Goal: Task Accomplishment & Management: Complete application form

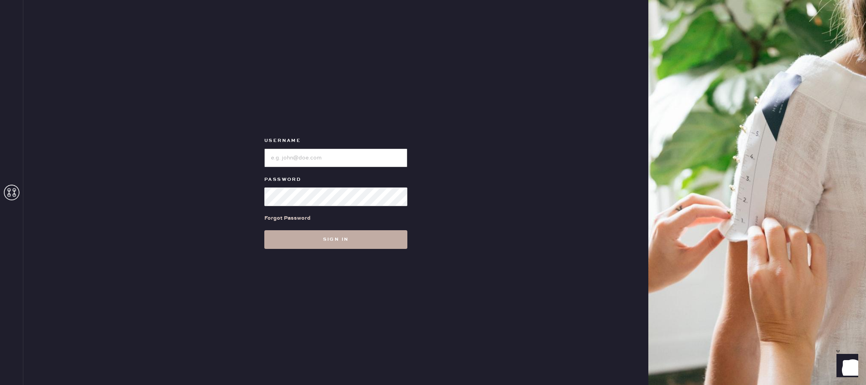
type input "reformationlajolla"
click at [379, 234] on button "Sign in" at bounding box center [335, 239] width 143 height 19
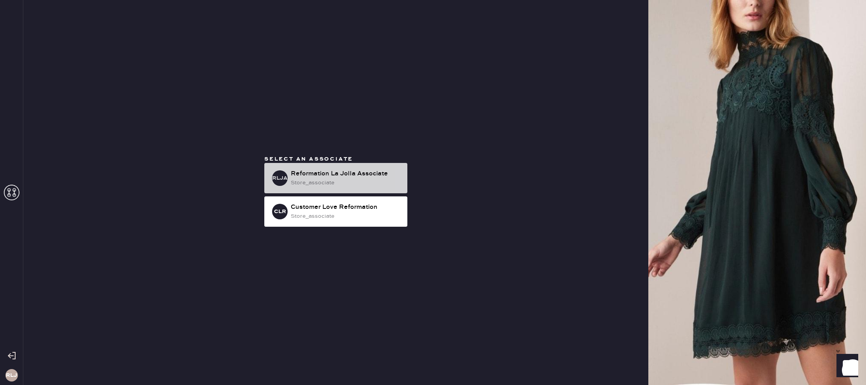
click at [346, 168] on div "RLJA Reformation La Jolla Associate store_associate" at bounding box center [335, 178] width 143 height 30
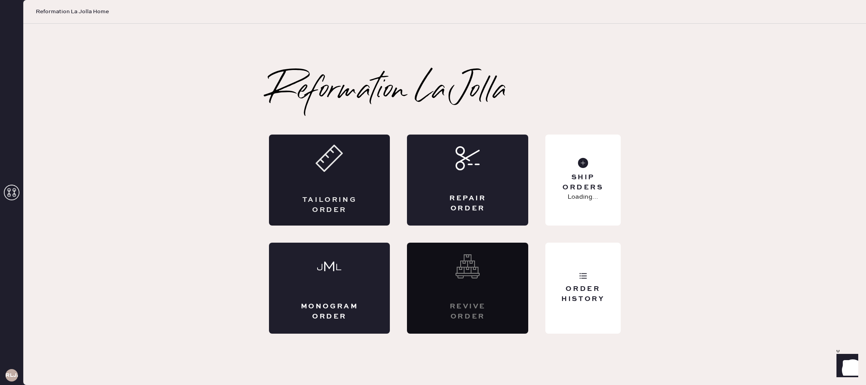
click at [346, 173] on div "Tailoring Order" at bounding box center [329, 180] width 121 height 91
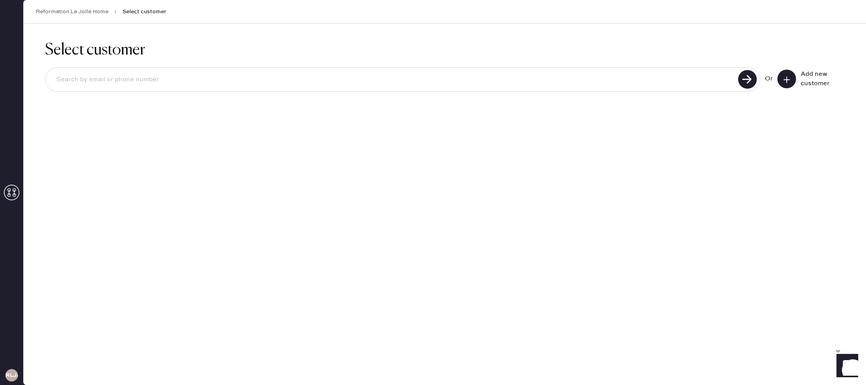
click at [352, 76] on input at bounding box center [393, 80] width 686 height 18
click at [782, 79] on button at bounding box center [787, 79] width 19 height 19
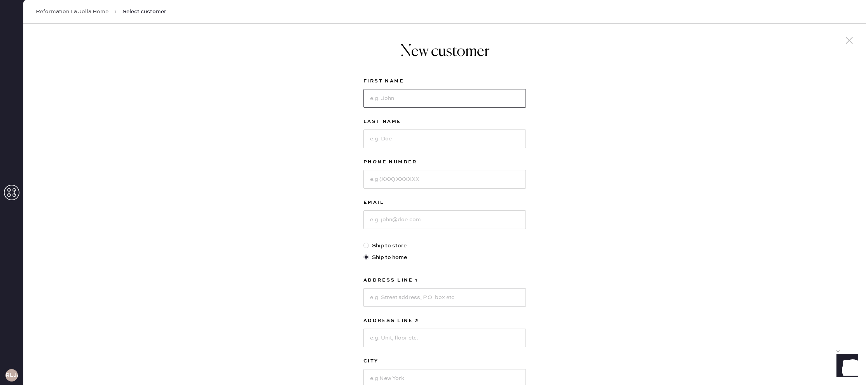
click at [488, 100] on input at bounding box center [445, 98] width 163 height 19
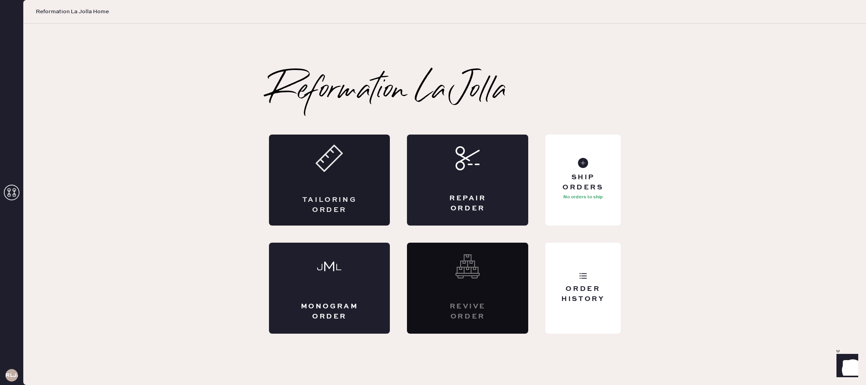
click at [342, 167] on icon at bounding box center [329, 158] width 27 height 27
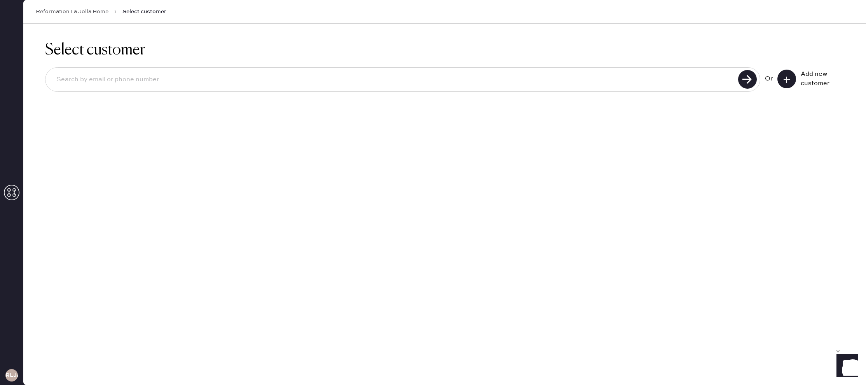
click at [340, 89] on div at bounding box center [402, 79] width 715 height 24
click at [341, 83] on input at bounding box center [393, 80] width 686 height 18
type input "[EMAIL_ADDRESS][DOMAIN_NAME]"
click at [745, 81] on use at bounding box center [747, 79] width 19 height 19
click at [784, 76] on icon at bounding box center [787, 80] width 8 height 8
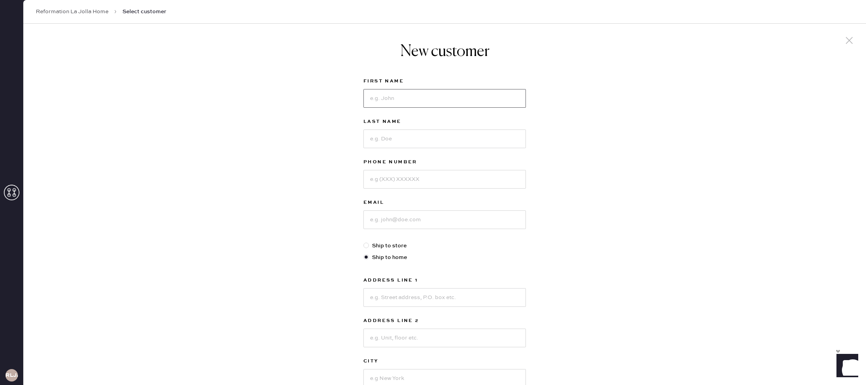
click at [455, 101] on input at bounding box center [445, 98] width 163 height 19
type input "[PERSON_NAME]"
click at [454, 136] on input at bounding box center [445, 138] width 163 height 19
type input "[PERSON_NAME]"
click at [437, 186] on input at bounding box center [445, 179] width 163 height 19
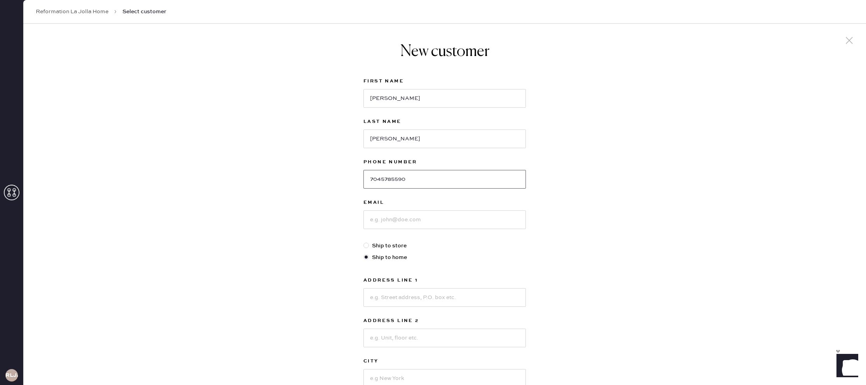
type input "7045785590"
click at [408, 220] on input at bounding box center [445, 219] width 163 height 19
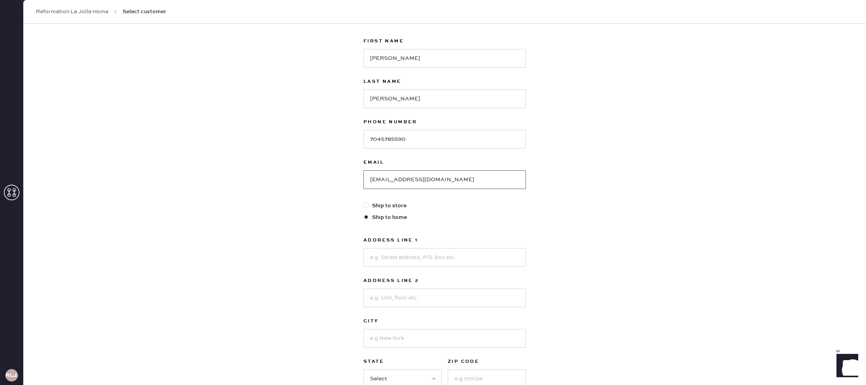
scroll to position [41, 0]
type input "[EMAIL_ADDRESS][DOMAIN_NAME]"
click at [432, 258] on input at bounding box center [445, 256] width 163 height 19
click at [414, 299] on input at bounding box center [445, 296] width 163 height 19
click at [394, 256] on input "3954" at bounding box center [445, 256] width 163 height 19
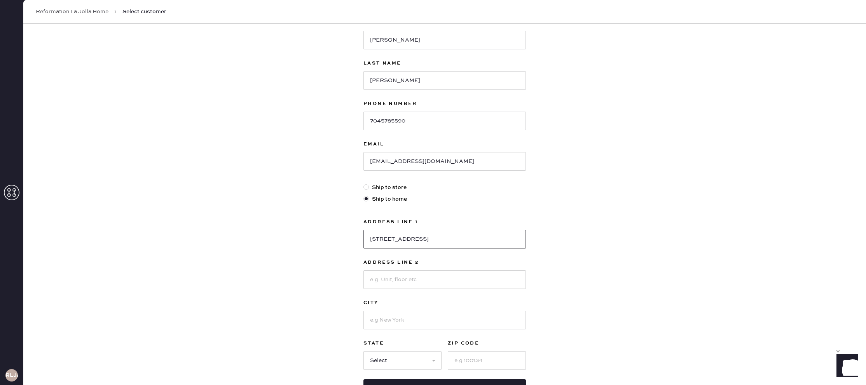
scroll to position [65, 0]
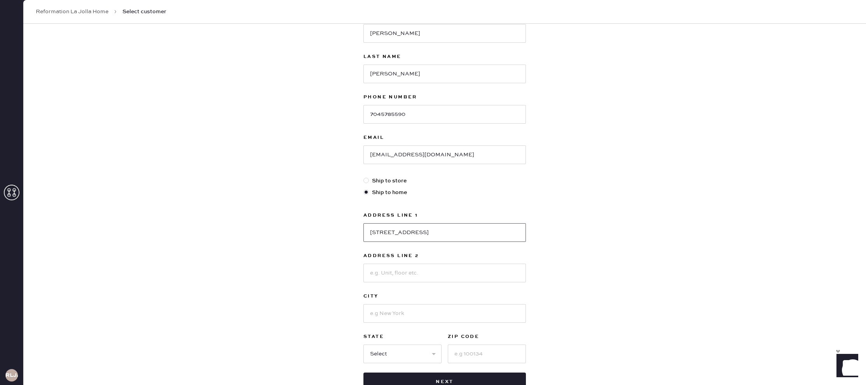
type input "[STREET_ADDRESS]"
click at [387, 315] on input at bounding box center [445, 313] width 163 height 19
type input "[GEOGRAPHIC_DATA]"
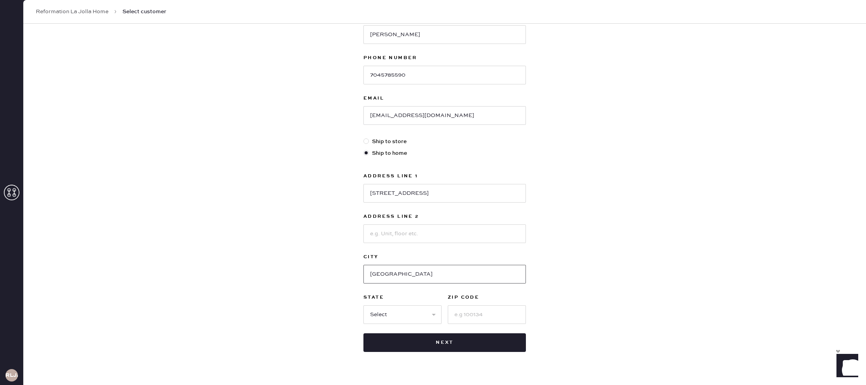
scroll to position [107, 0]
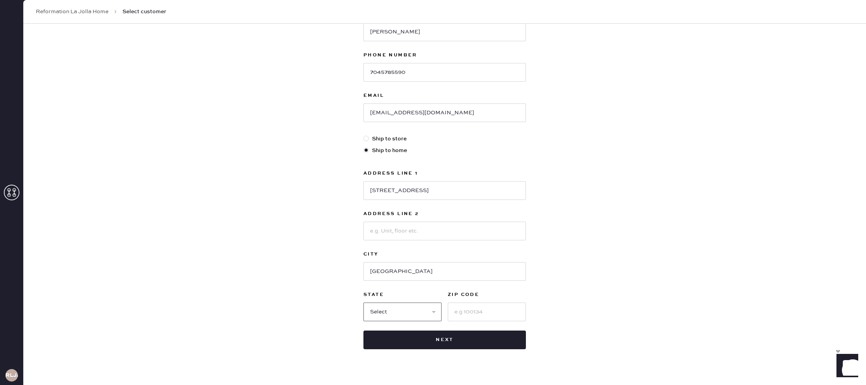
click at [411, 313] on select "Select AK AL AR AZ CA CO CT [GEOGRAPHIC_DATA] DE FL [GEOGRAPHIC_DATA] HI [GEOGR…" at bounding box center [403, 311] width 78 height 19
select select "CA"
click at [364, 302] on select "Select AK AL AR AZ CA CO CT [GEOGRAPHIC_DATA] DE FL [GEOGRAPHIC_DATA] HI [GEOGR…" at bounding box center [403, 311] width 78 height 19
click at [475, 306] on input at bounding box center [487, 311] width 78 height 19
type input "92103"
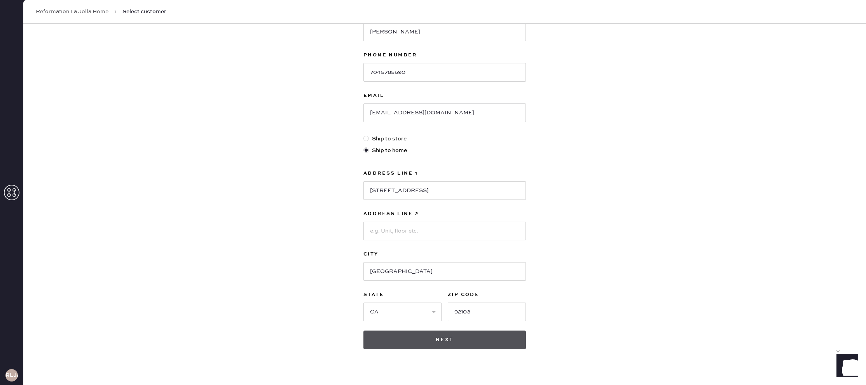
click at [453, 335] on button "Next" at bounding box center [445, 339] width 163 height 19
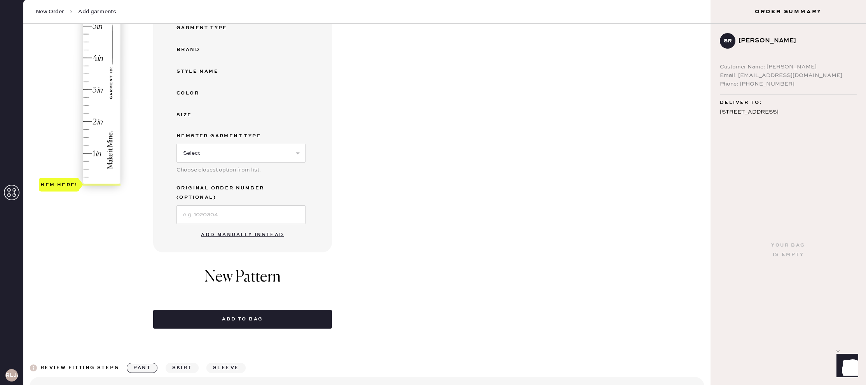
scroll to position [154, 0]
click at [267, 226] on button "Add manually instead" at bounding box center [242, 234] width 92 height 16
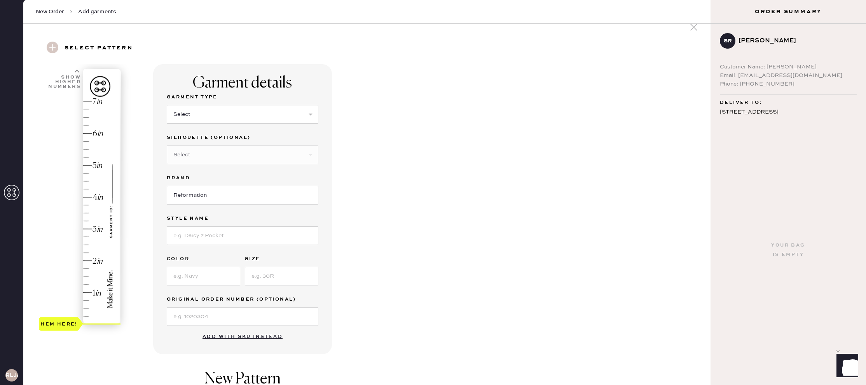
scroll to position [12, 0]
click at [217, 117] on select "Select Basic Skirt Jeans Leggings Pants Shorts Basic Sleeved Dress Basic Sleeve…" at bounding box center [243, 116] width 152 height 19
select select "2"
click at [167, 107] on select "Select Basic Skirt Jeans Leggings Pants Shorts Basic Sleeved Dress Basic Sleeve…" at bounding box center [243, 116] width 152 height 19
click at [222, 152] on select "Select Shorts Cropped Flare Boot Cut Straight Skinny Other" at bounding box center [243, 156] width 152 height 19
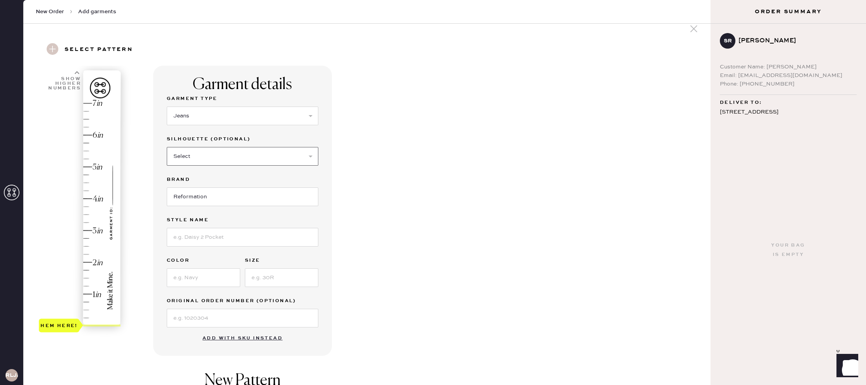
select select "5"
click at [167, 147] on select "Select Shorts Cropped Flare Boot Cut Straight Skinny Other" at bounding box center [243, 156] width 152 height 19
click at [208, 235] on input at bounding box center [243, 237] width 152 height 19
type input "[PERSON_NAME] rise straight"
click at [215, 275] on input at bounding box center [203, 277] width 73 height 19
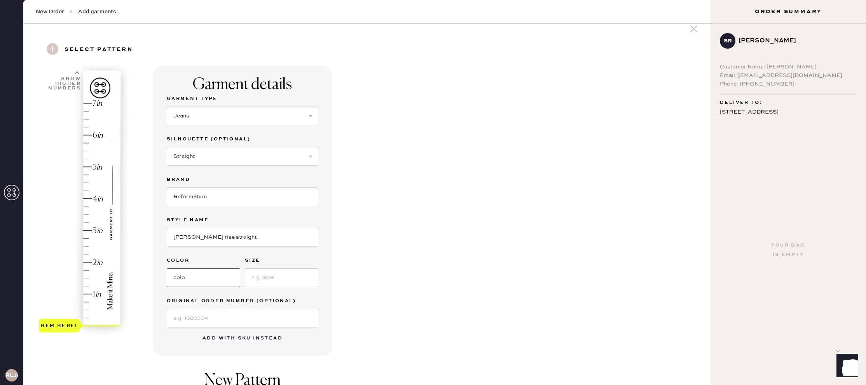
type input "[US_STATE]"
click at [254, 280] on input at bounding box center [281, 277] width 73 height 19
type input "28"
click at [202, 320] on input at bounding box center [243, 318] width 152 height 19
type input "2.25"
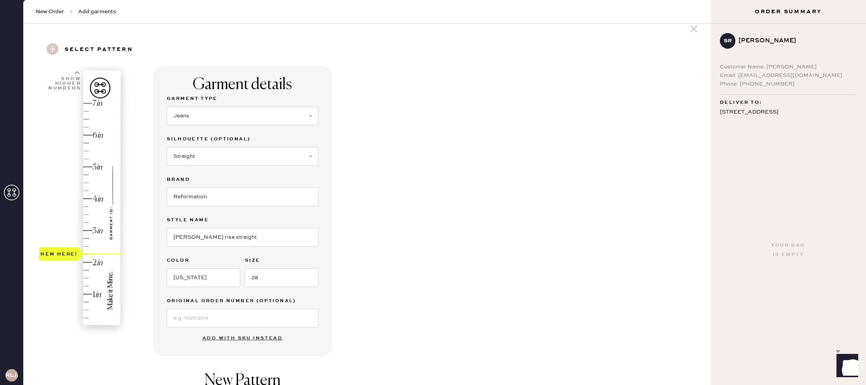
click at [87, 252] on div "Hem here!" at bounding box center [80, 214] width 83 height 229
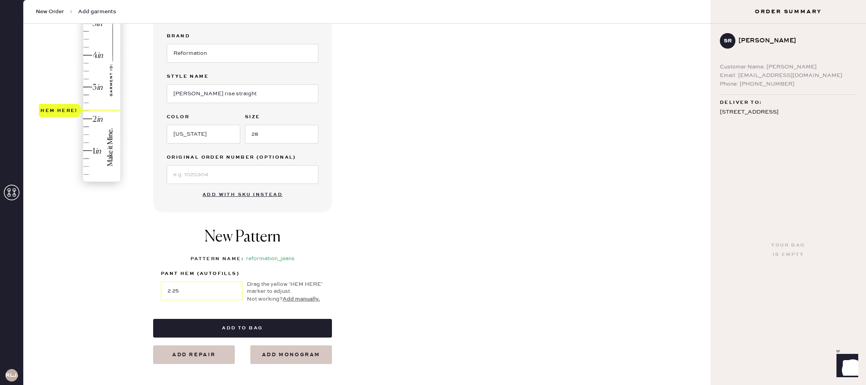
scroll to position [158, 0]
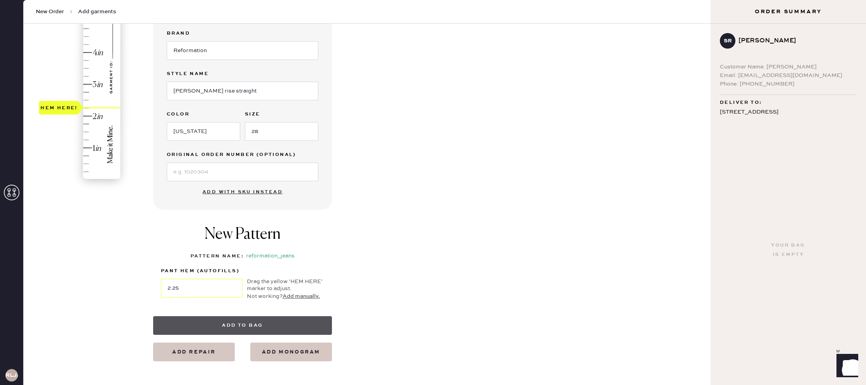
click at [259, 320] on button "Add to bag" at bounding box center [242, 325] width 179 height 19
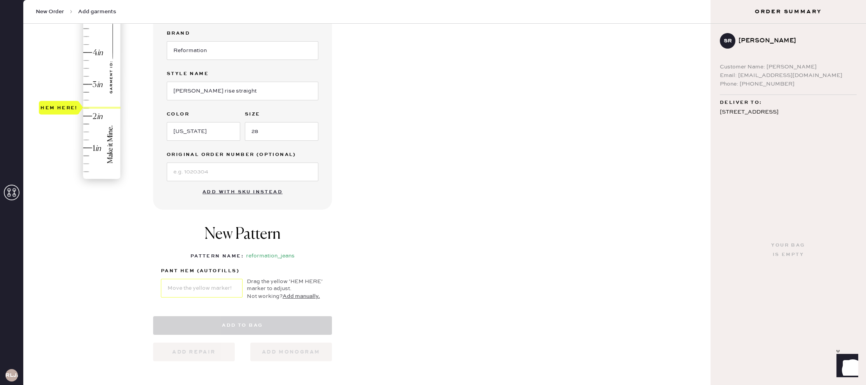
select select "2"
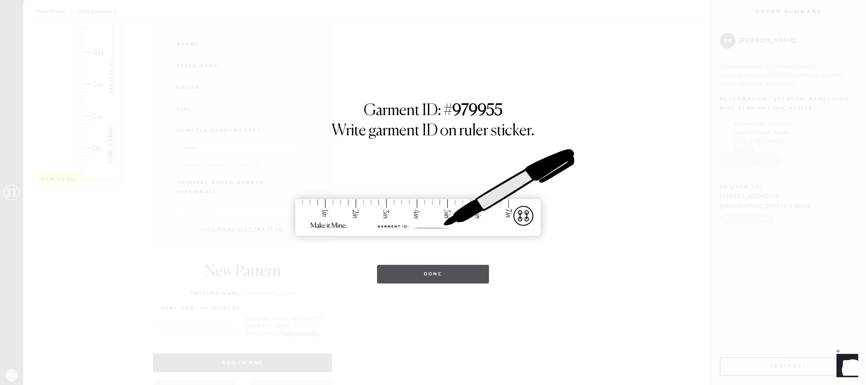
click at [431, 278] on button "Done" at bounding box center [433, 274] width 112 height 19
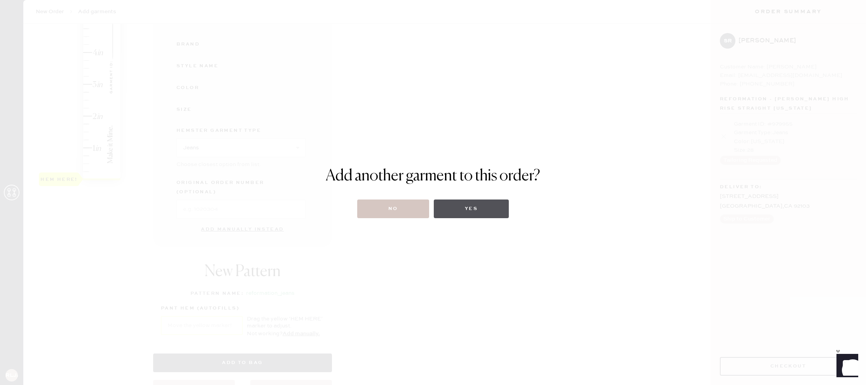
click at [447, 207] on button "Yes" at bounding box center [471, 208] width 75 height 19
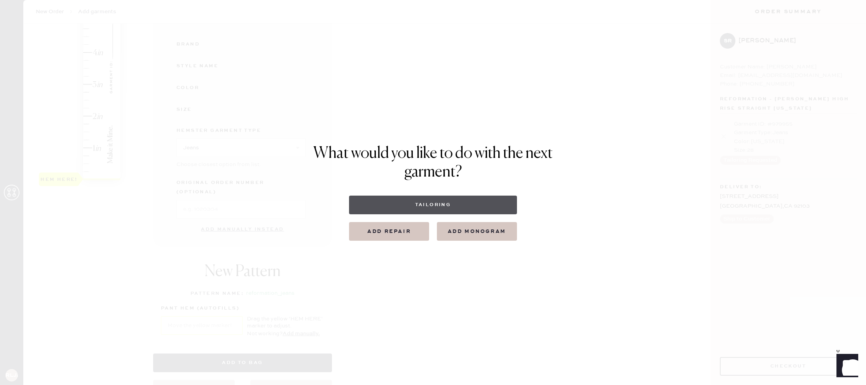
click at [445, 208] on button "Tailoring" at bounding box center [433, 205] width 168 height 19
select select
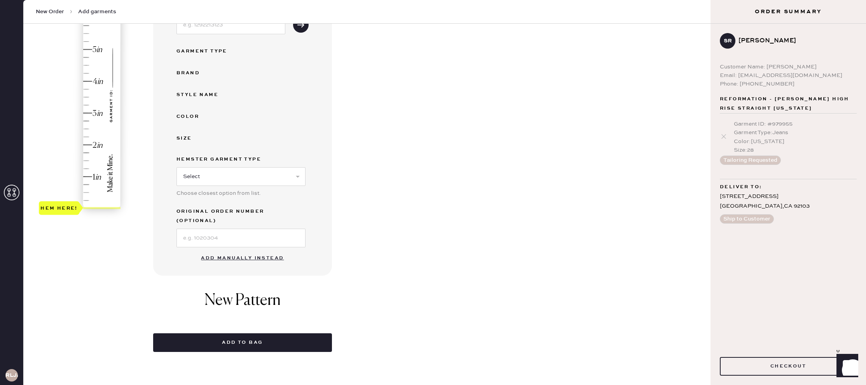
scroll to position [130, 0]
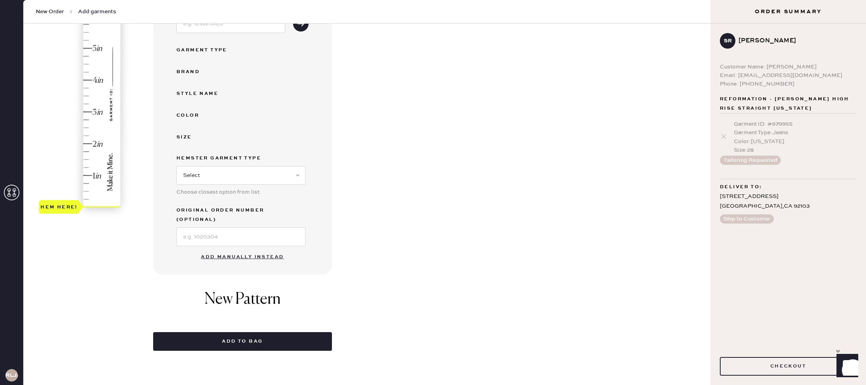
click at [247, 249] on button "Add manually instead" at bounding box center [242, 257] width 92 height 16
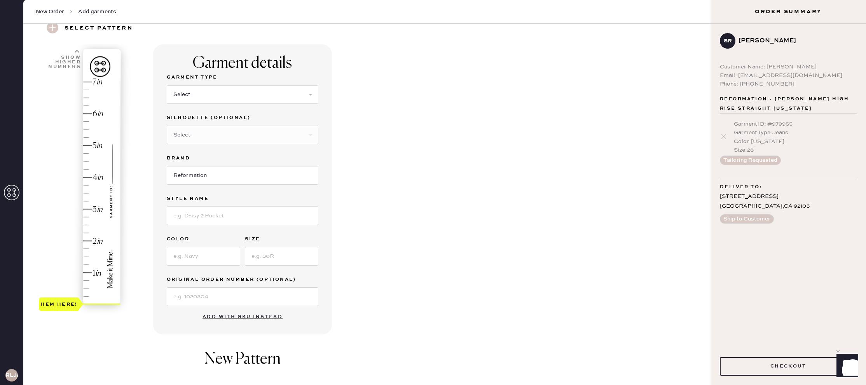
scroll to position [0, 0]
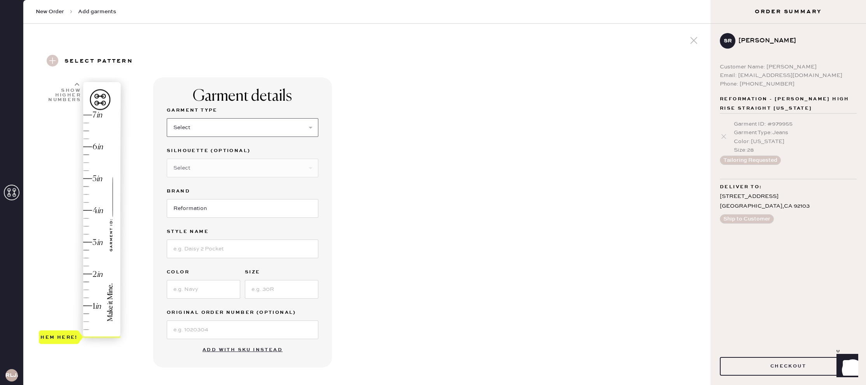
click at [282, 122] on select "Select Basic Skirt Jeans Leggings Pants Shorts Basic Sleeved Dress Basic Sleeve…" at bounding box center [243, 127] width 152 height 19
select select "2"
click at [167, 118] on select "Select Basic Skirt Jeans Leggings Pants Shorts Basic Sleeved Dress Basic Sleeve…" at bounding box center [243, 127] width 152 height 19
click at [264, 164] on select "Select Shorts Cropped Flare Boot Cut Straight Skinny Other" at bounding box center [243, 168] width 152 height 19
select select "other"
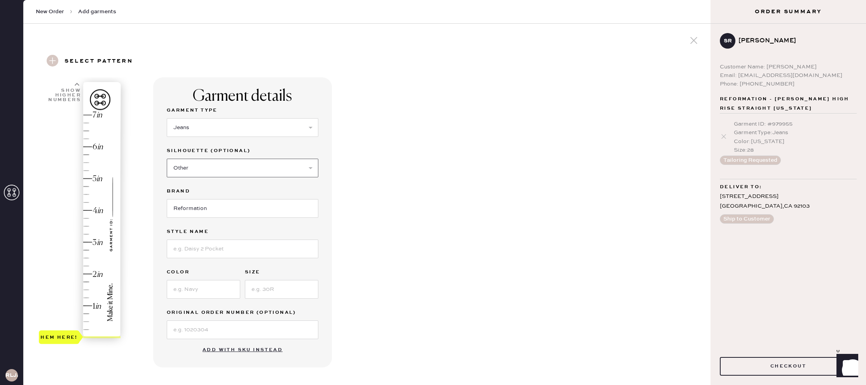
click at [167, 159] on select "Select Shorts Cropped Flare Boot Cut Straight Skinny Other" at bounding box center [243, 168] width 152 height 19
click at [227, 219] on div "‘other’ silhouette" at bounding box center [243, 207] width 152 height 40
click at [229, 213] on input at bounding box center [243, 208] width 152 height 19
type input "slouchy wide leg"
click at [227, 287] on input at bounding box center [243, 289] width 152 height 19
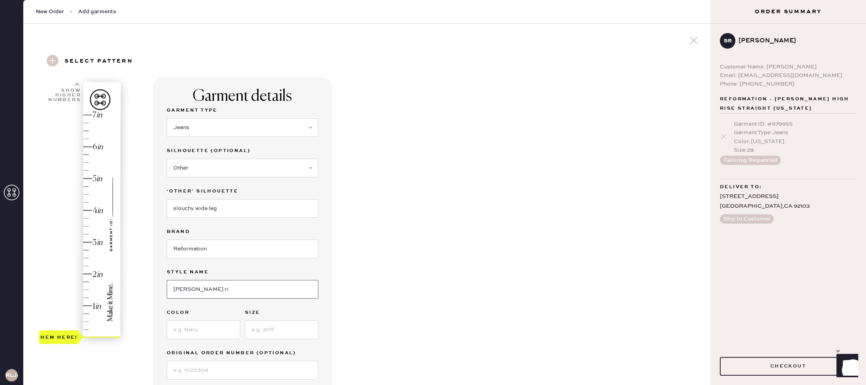
type input "[PERSON_NAME] low rise slouchy"
click at [223, 322] on input at bounding box center [203, 329] width 73 height 19
type input "maggiore"
click at [276, 329] on input at bounding box center [281, 329] width 73 height 19
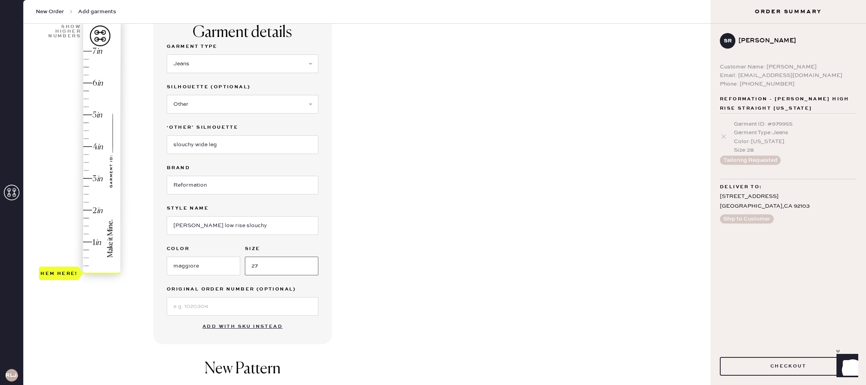
scroll to position [65, 0]
type input "27"
click at [273, 306] on input at bounding box center [243, 305] width 152 height 19
type input "1.75"
click at [87, 217] on div "Hem here!" at bounding box center [80, 161] width 83 height 229
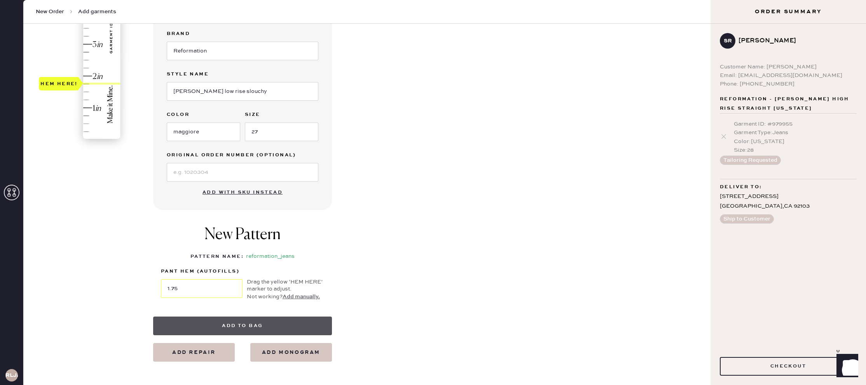
scroll to position [201, 0]
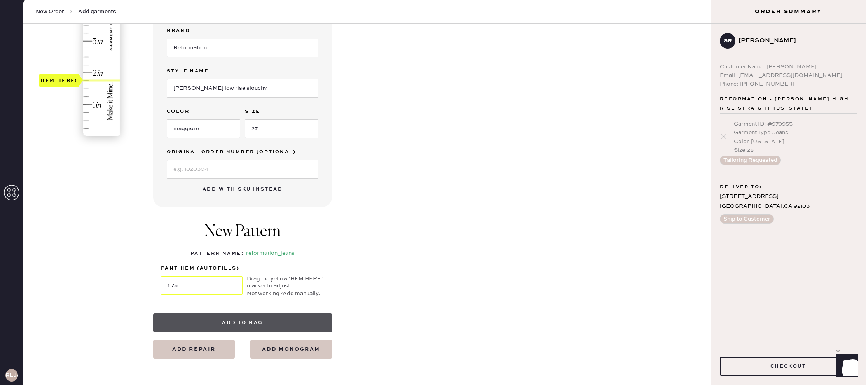
click at [302, 322] on button "Add to bag" at bounding box center [242, 322] width 179 height 19
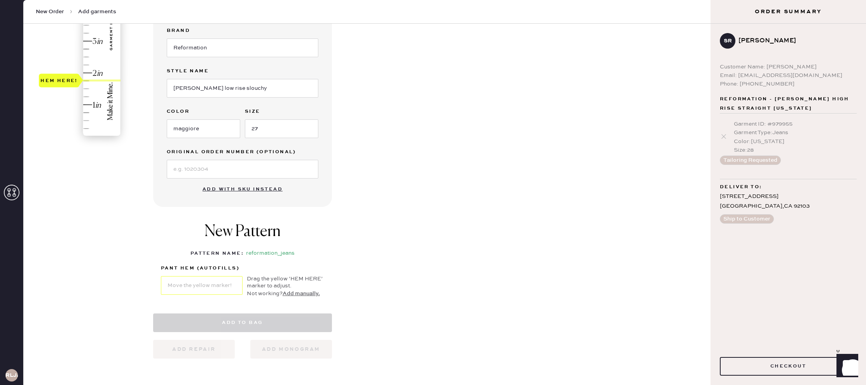
select select "2"
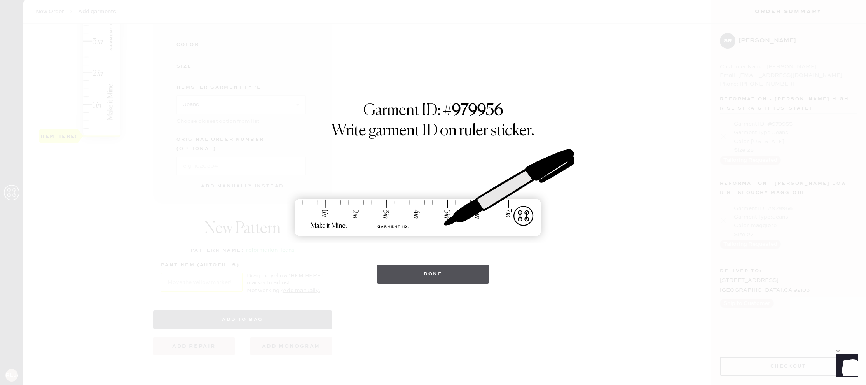
click at [414, 274] on button "Done" at bounding box center [433, 274] width 112 height 19
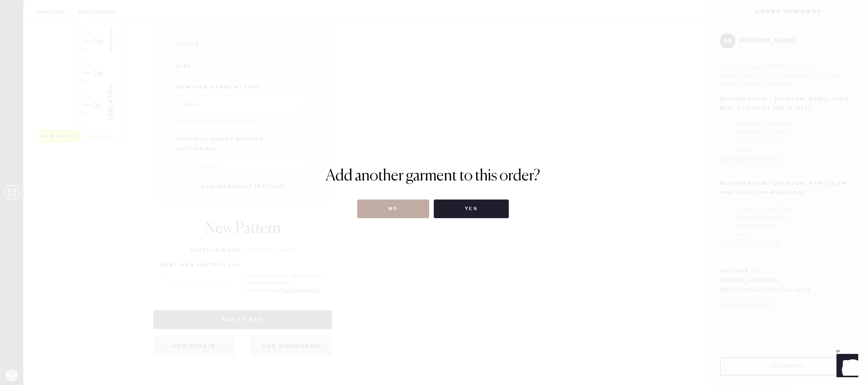
click at [406, 211] on button "No" at bounding box center [393, 208] width 72 height 19
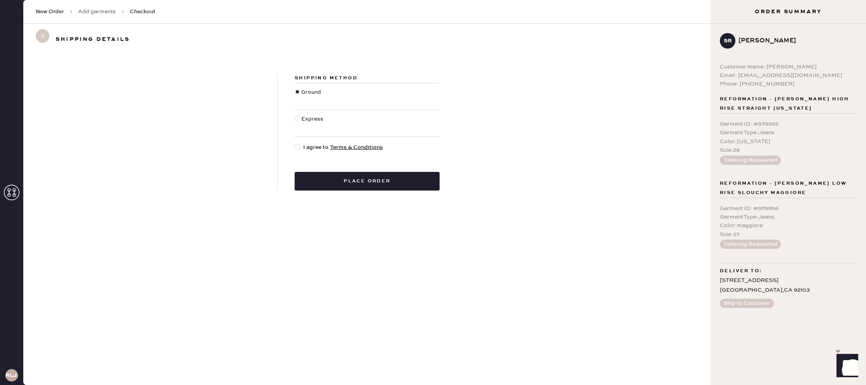
drag, startPoint x: 299, startPoint y: 147, endPoint x: 306, endPoint y: 154, distance: 9.6
click at [299, 147] on div at bounding box center [297, 146] width 5 height 5
click at [295, 143] on input "I agree to Terms & Conditions" at bounding box center [295, 143] width 0 height 0
checkbox input "true"
click at [354, 177] on button "Place order" at bounding box center [367, 181] width 145 height 19
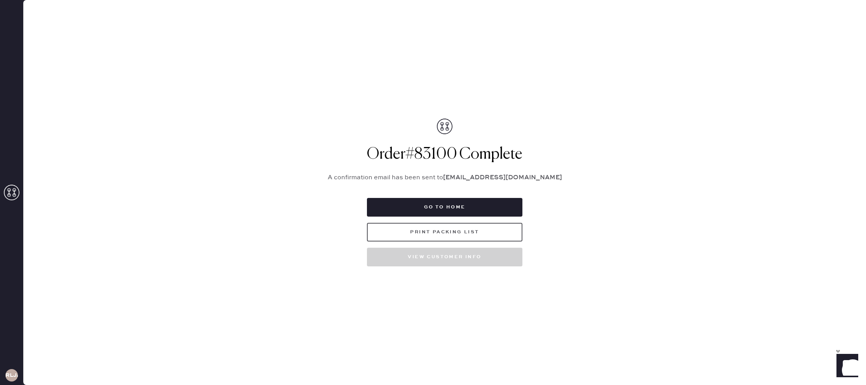
click at [477, 233] on button "Print Packing List" at bounding box center [445, 232] width 156 height 19
click at [468, 210] on button "Go to home" at bounding box center [445, 207] width 156 height 19
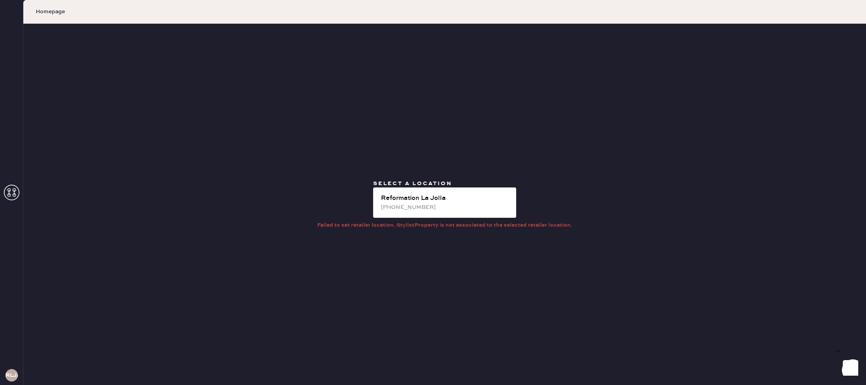
click at [12, 195] on icon at bounding box center [12, 193] width 16 height 16
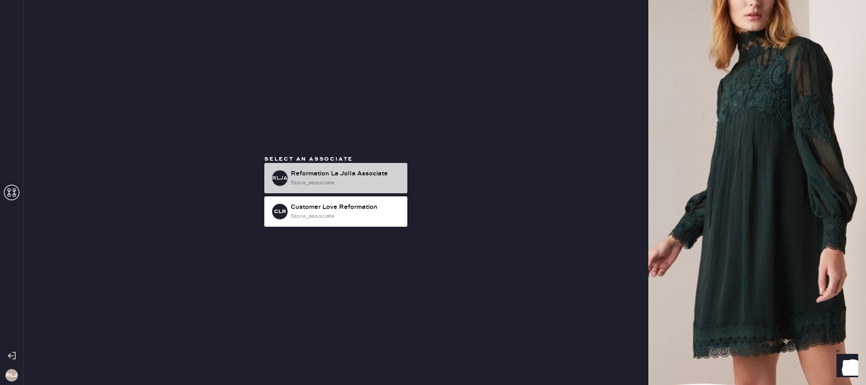
click at [331, 180] on div "store_associate" at bounding box center [346, 182] width 110 height 9
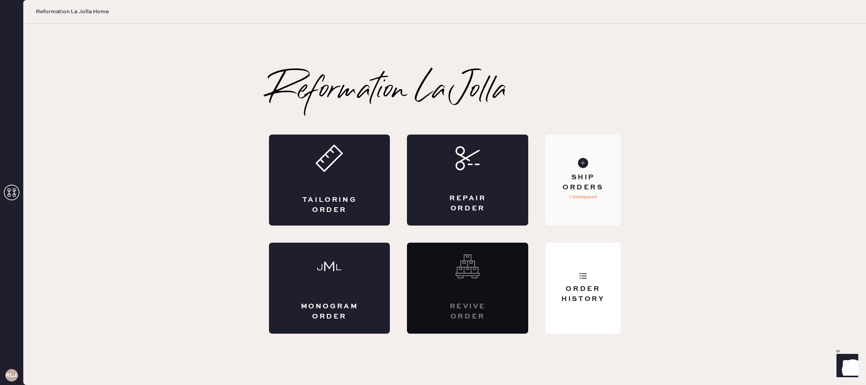
click at [580, 168] on icon at bounding box center [583, 163] width 10 height 10
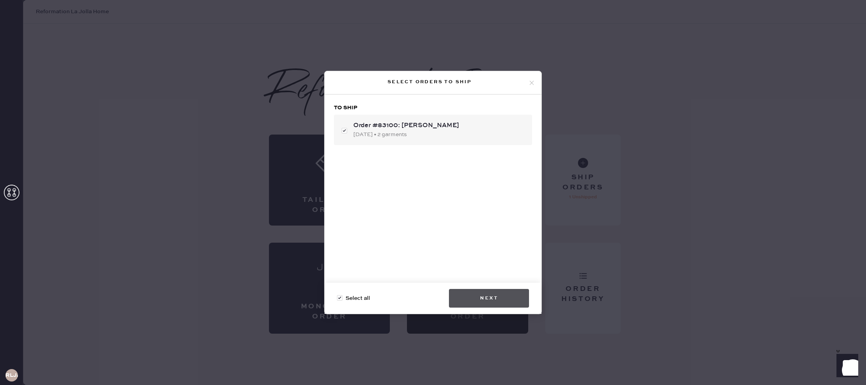
click at [516, 297] on button "Next" at bounding box center [489, 298] width 80 height 19
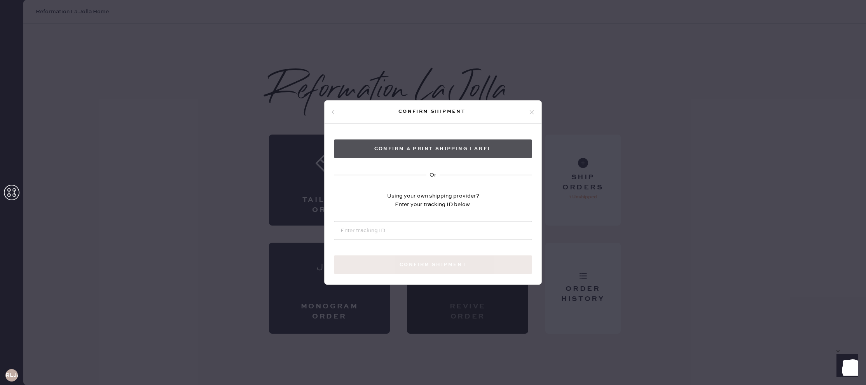
click at [516, 151] on button "Confirm & Print shipping label" at bounding box center [433, 149] width 198 height 19
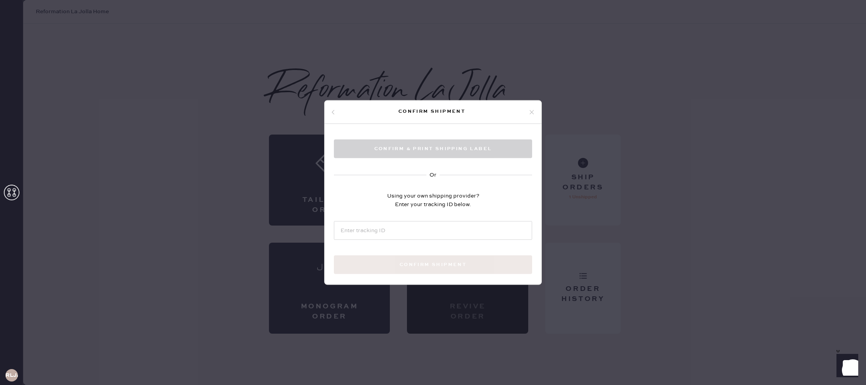
click at [532, 109] on icon at bounding box center [531, 111] width 7 height 7
